Goal: Transaction & Acquisition: Purchase product/service

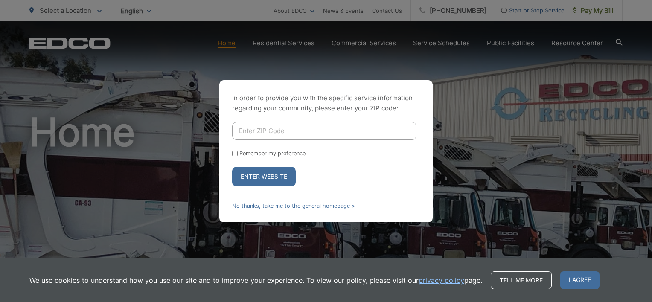
drag, startPoint x: 234, startPoint y: 152, endPoint x: 234, endPoint y: 142, distance: 10.2
click at [234, 151] on input "Remember my preference" at bounding box center [235, 154] width 6 height 6
checkbox input "true"
click at [257, 130] on input "Enter ZIP Code" at bounding box center [324, 131] width 184 height 18
type input "91950"
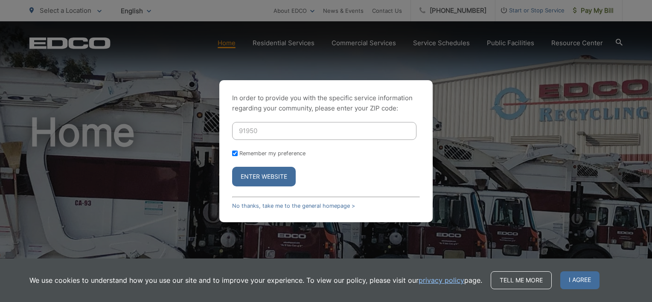
click at [240, 183] on button "Enter Website" at bounding box center [264, 177] width 64 height 20
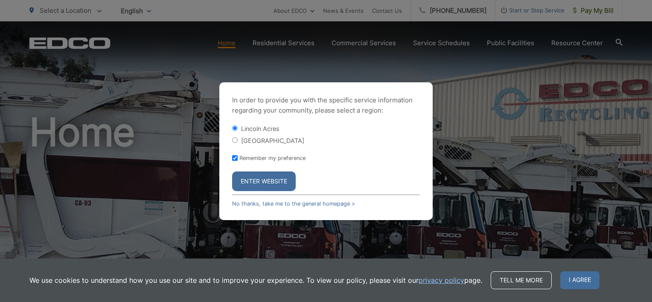
click at [234, 139] on input "[GEOGRAPHIC_DATA]" at bounding box center [235, 140] width 6 height 6
radio input "true"
click at [259, 182] on button "Enter Website" at bounding box center [264, 181] width 64 height 20
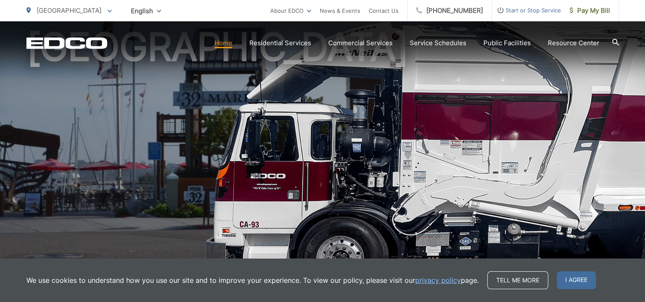
scroll to position [299, 0]
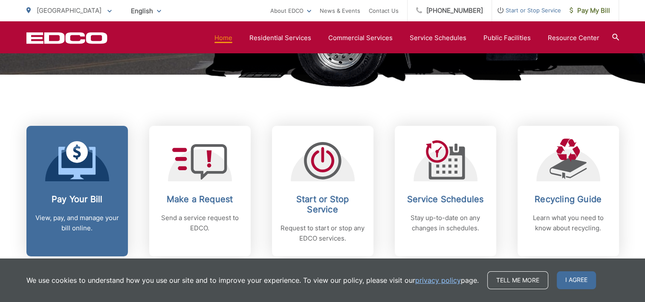
click at [71, 200] on h2 "Pay Your Bill" at bounding box center [77, 199] width 84 height 10
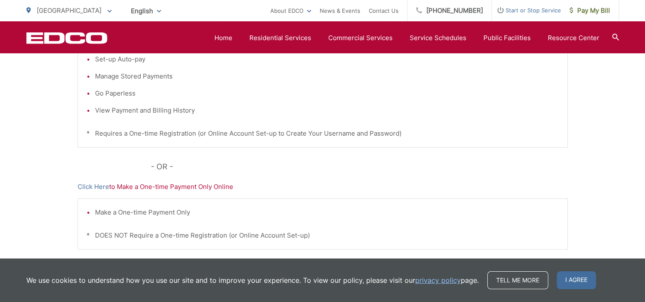
scroll to position [171, 0]
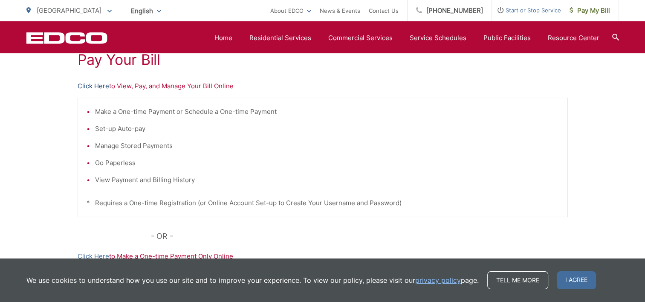
click at [100, 87] on link "Click Here" at bounding box center [94, 86] width 32 height 10
